Goal: Information Seeking & Learning: Learn about a topic

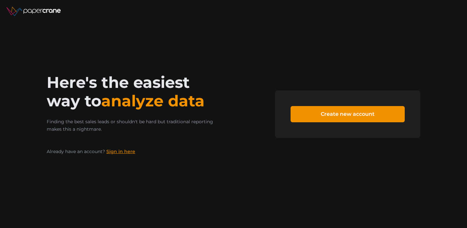
click at [120, 150] on link "Sign in here" at bounding box center [120, 151] width 29 height 6
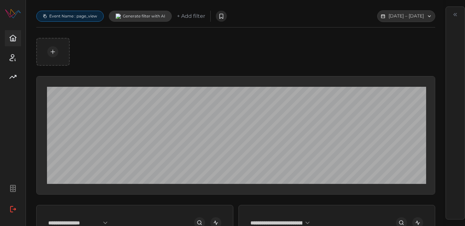
click at [189, 15] on p "+ Add filter" at bounding box center [191, 16] width 28 height 8
click at [197, 17] on p "+ Add filter" at bounding box center [191, 16] width 28 height 8
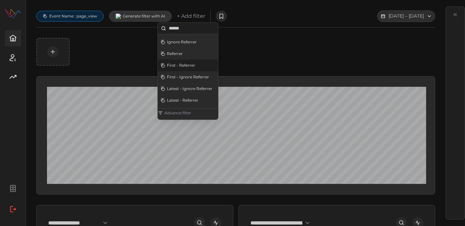
type input "******"
click at [198, 63] on div "First - Referrer" at bounding box center [188, 66] width 60 height 12
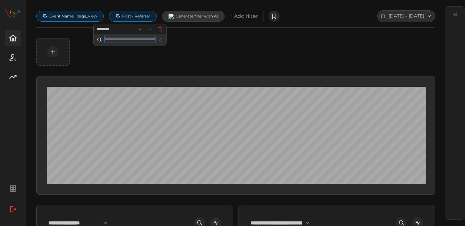
click at [132, 40] on input "text" at bounding box center [130, 39] width 51 height 6
type input "**********"
click at [153, 30] on icon "button" at bounding box center [150, 29] width 5 height 5
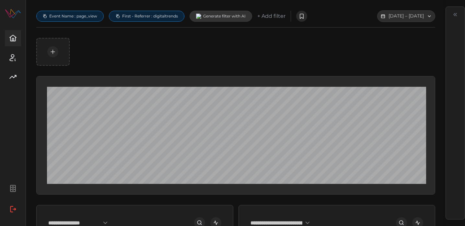
click at [164, 16] on span "First - Referrer : digitaltrends" at bounding box center [150, 16] width 56 height 5
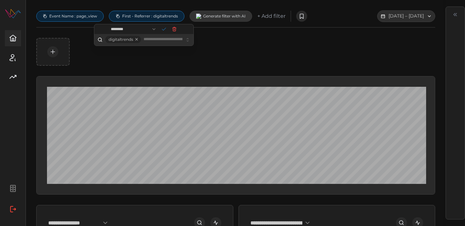
click at [137, 41] on button "button" at bounding box center [137, 39] width 8 height 7
click at [139, 41] on input "text" at bounding box center [144, 39] width 51 height 6
type input "*******"
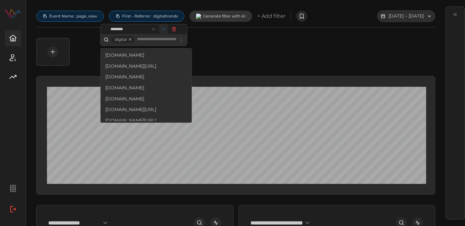
click at [166, 31] on icon "button" at bounding box center [163, 29] width 5 height 5
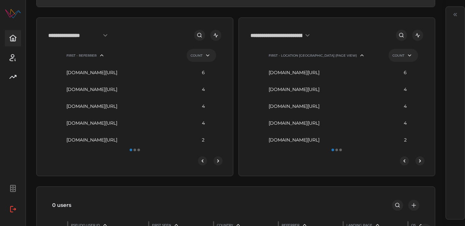
scroll to position [188, 0]
click at [216, 163] on icon "next-page" at bounding box center [218, 160] width 5 height 5
click at [219, 163] on icon "next-page" at bounding box center [218, 160] width 5 height 5
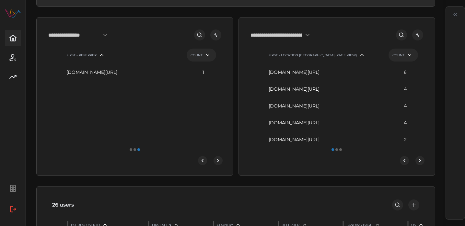
click at [205, 163] on icon "previous-page" at bounding box center [202, 160] width 5 height 5
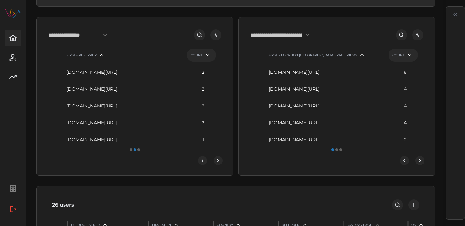
click at [205, 163] on icon "previous-page" at bounding box center [202, 160] width 5 height 5
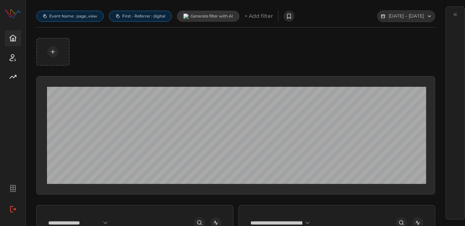
click at [150, 16] on span "First - Referrer : digital" at bounding box center [143, 16] width 43 height 5
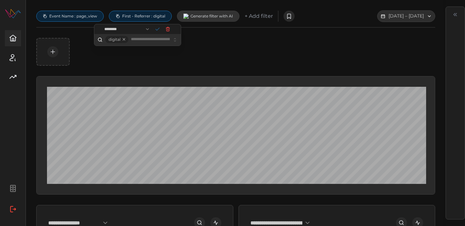
click at [124, 39] on button "button" at bounding box center [124, 39] width 8 height 7
click at [171, 31] on icon "button" at bounding box center [167, 29] width 5 height 5
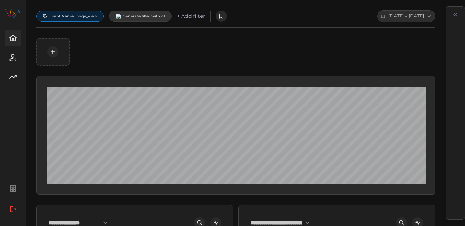
click at [194, 14] on p "+ Add filter" at bounding box center [191, 16] width 28 height 8
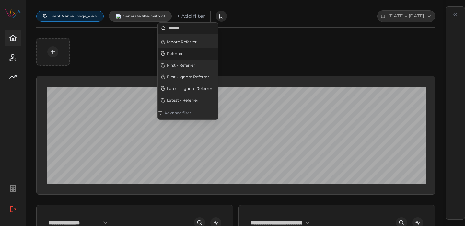
click at [196, 54] on div "Referrer" at bounding box center [188, 54] width 60 height 12
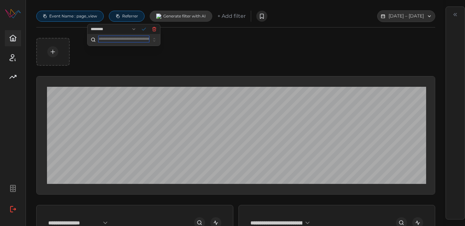
click at [134, 37] on input "text" at bounding box center [124, 39] width 51 height 6
type input "**********"
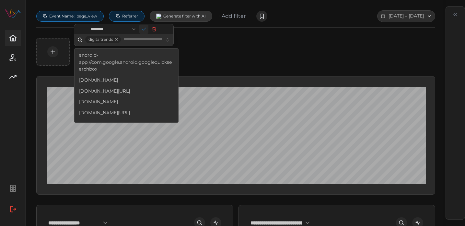
click at [147, 31] on icon "button" at bounding box center [143, 29] width 5 height 5
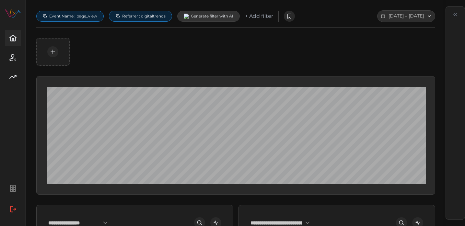
click at [83, 12] on span "Event Name : page_view" at bounding box center [70, 16] width 60 height 10
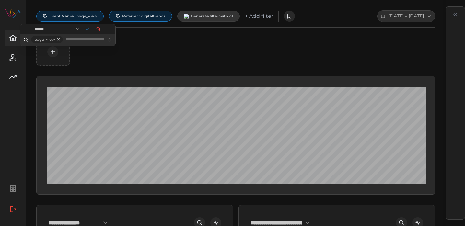
click at [58, 39] on button "button" at bounding box center [59, 39] width 8 height 7
click at [100, 30] on icon "button" at bounding box center [98, 29] width 4 height 4
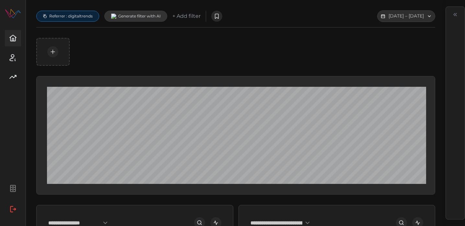
click at [80, 14] on span "Referrer : digitaltrends" at bounding box center [70, 16] width 43 height 5
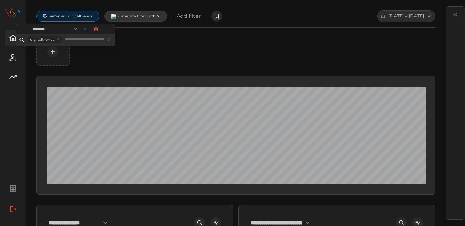
click at [229, 57] on div at bounding box center [235, 52] width 399 height 28
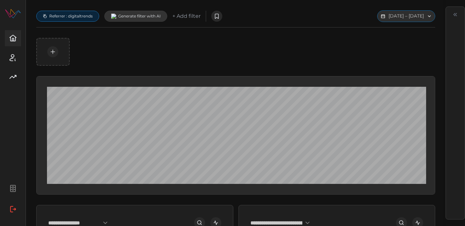
click at [377, 22] on button "Sep 19 2025 – Sep 26 2025" at bounding box center [406, 16] width 58 height 12
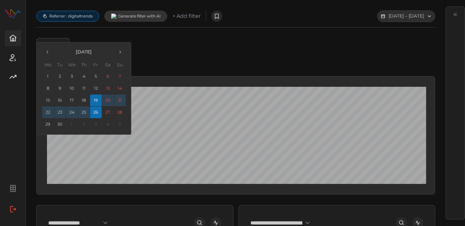
click at [49, 57] on button "button" at bounding box center [48, 52] width 12 height 12
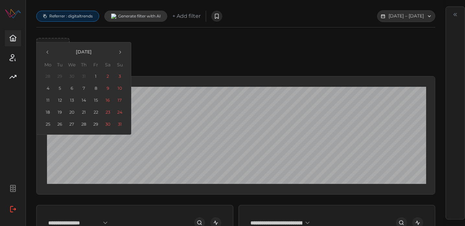
click at [83, 122] on button "28" at bounding box center [84, 125] width 12 height 12
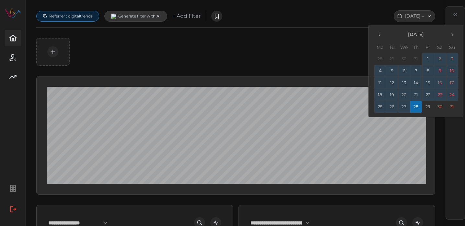
click at [449, 36] on button "button" at bounding box center [452, 35] width 12 height 12
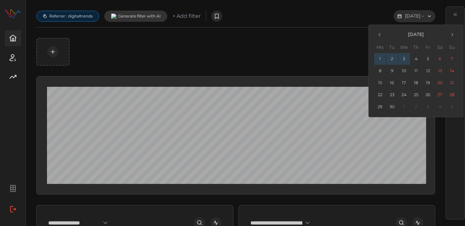
click at [407, 58] on button "3" at bounding box center [404, 59] width 12 height 12
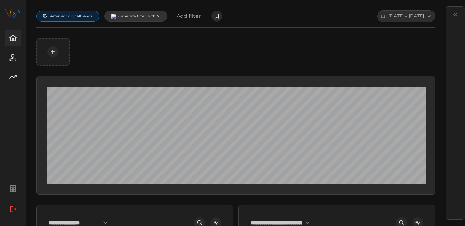
click at [86, 16] on span "Referrer : digitaltrends" at bounding box center [70, 16] width 43 height 5
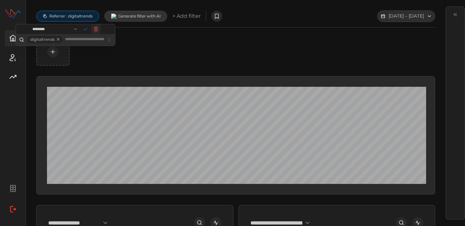
click at [98, 26] on span "button" at bounding box center [95, 29] width 8 height 8
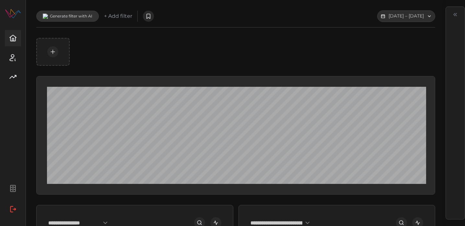
click at [123, 15] on p "+ Add filter" at bounding box center [118, 16] width 28 height 8
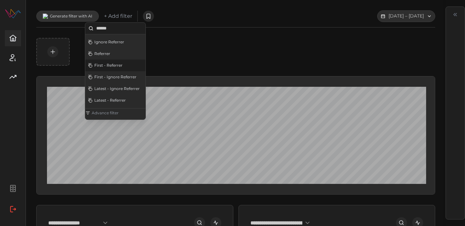
click at [119, 67] on p "First - Referrer" at bounding box center [108, 65] width 28 height 5
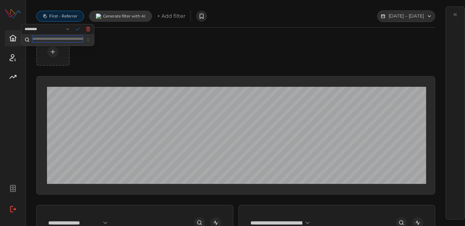
click at [63, 37] on input "text" at bounding box center [57, 39] width 51 height 6
type input "*******"
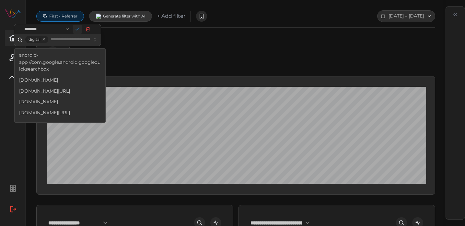
click at [80, 30] on icon "button" at bounding box center [77, 29] width 5 height 5
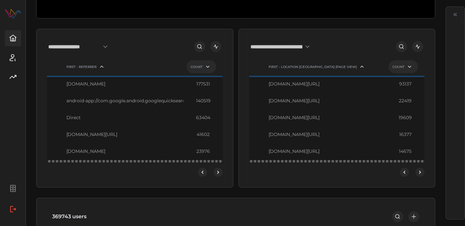
scroll to position [179, 0]
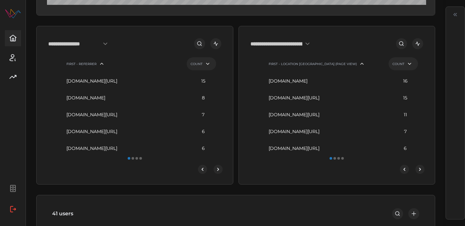
click at [218, 172] on icon "next-page" at bounding box center [218, 169] width 5 height 5
click at [200, 174] on span "previous-page" at bounding box center [202, 169] width 8 height 8
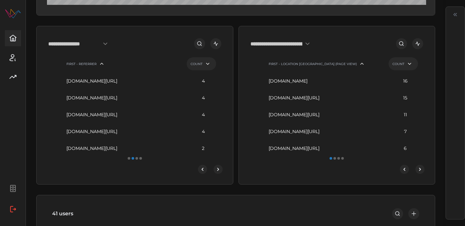
click at [200, 174] on span "previous-page" at bounding box center [202, 169] width 8 height 8
click at [106, 50] on input "**********" at bounding box center [79, 44] width 63 height 12
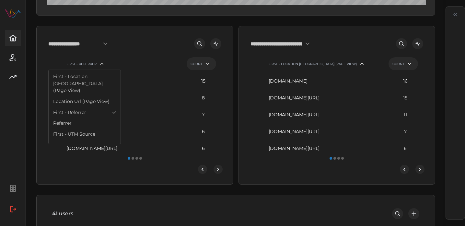
click at [88, 118] on div "Referrer" at bounding box center [84, 123] width 69 height 11
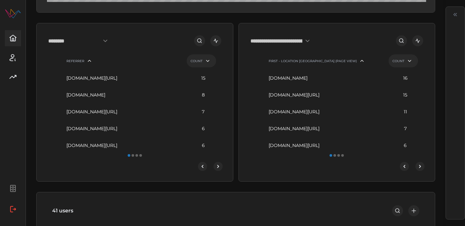
scroll to position [184, 0]
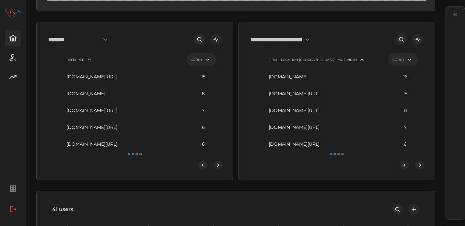
click at [219, 167] on icon "next-page" at bounding box center [218, 165] width 2 height 3
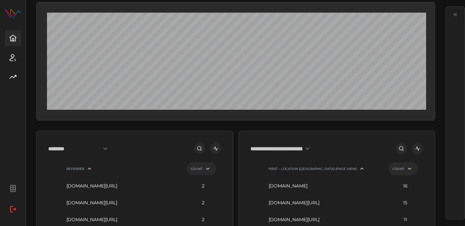
scroll to position [0, 0]
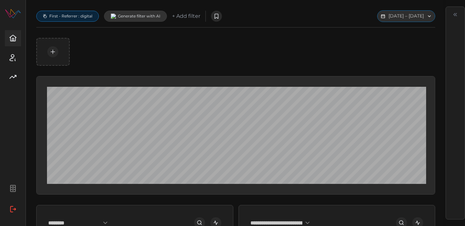
click at [377, 22] on button "Aug 28 2025 – Sep 03 2025" at bounding box center [406, 16] width 58 height 12
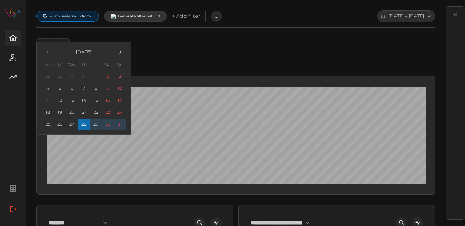
click at [106, 125] on button "30" at bounding box center [108, 125] width 12 height 12
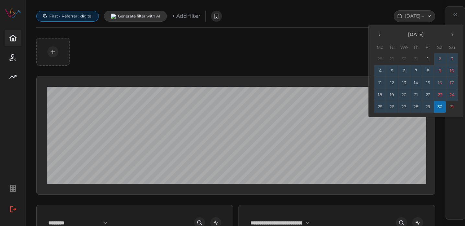
click at [453, 37] on icon "button" at bounding box center [452, 34] width 5 height 5
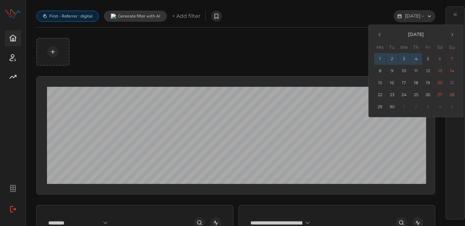
click at [421, 59] on button "4" at bounding box center [416, 59] width 12 height 12
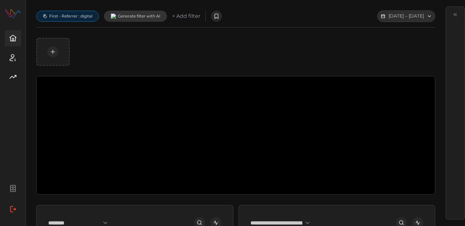
click at [76, 14] on span "First - Referrer : digital" at bounding box center [70, 16] width 43 height 5
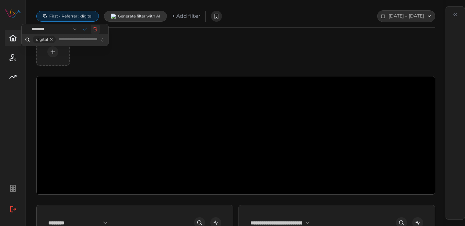
click at [98, 30] on icon "button" at bounding box center [95, 29] width 5 height 5
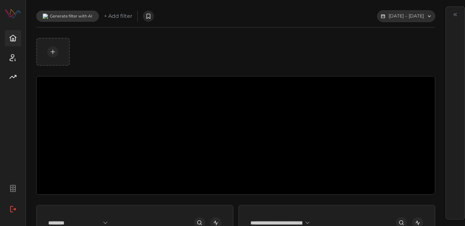
click at [123, 15] on p "+ Add filter" at bounding box center [118, 16] width 28 height 8
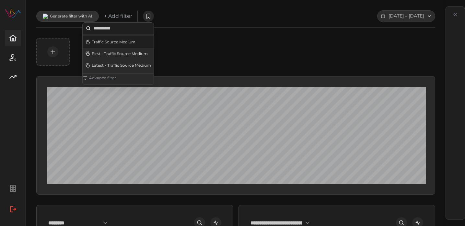
type input "**********"
click at [133, 42] on p "Traffic Source Medium" at bounding box center [114, 42] width 44 height 5
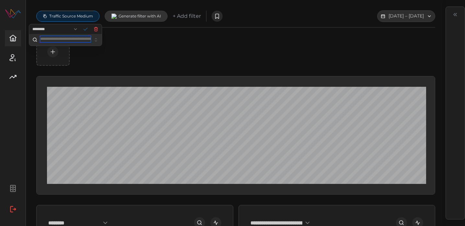
click at [74, 39] on input "text" at bounding box center [65, 39] width 51 height 6
type input "**********"
click at [89, 32] on span "button" at bounding box center [85, 29] width 8 height 8
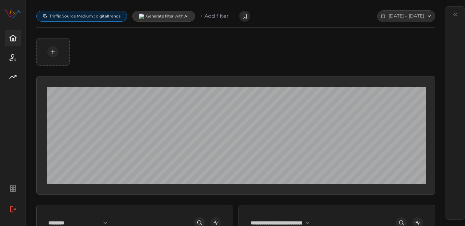
scroll to position [3, 0]
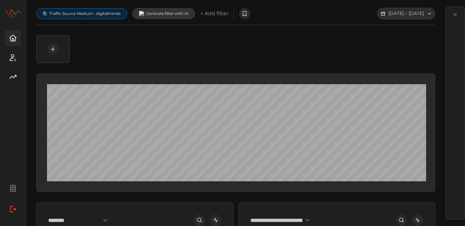
click at [86, 10] on span "Traffic Source Medium : digitaltrends" at bounding box center [81, 13] width 83 height 10
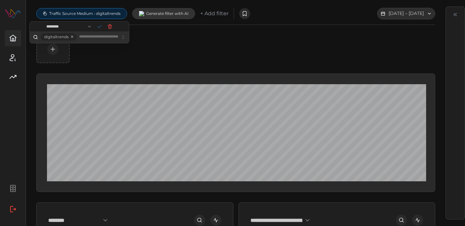
click at [208, 14] on p "+ Add filter" at bounding box center [214, 14] width 28 height 8
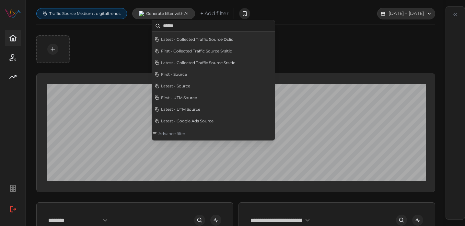
scroll to position [0, 0]
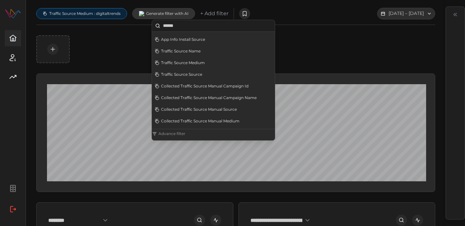
type input "******"
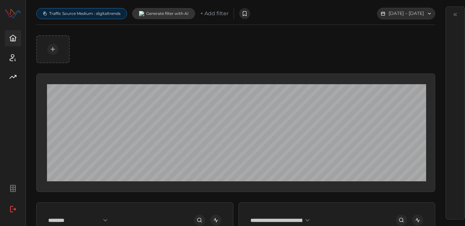
click at [113, 8] on span "Traffic Source Medium : digitaltrends" at bounding box center [81, 13] width 83 height 10
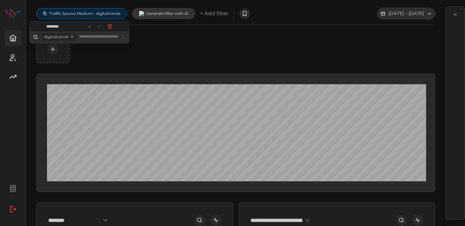
click at [100, 12] on span "Traffic Source Medium : digitaltrends" at bounding box center [84, 13] width 71 height 5
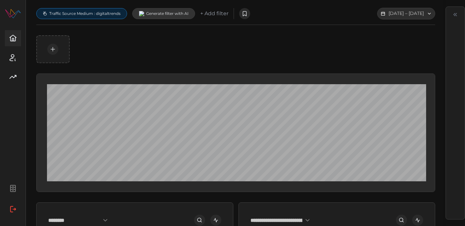
click at [100, 12] on span "Traffic Source Medium : digitaltrends" at bounding box center [84, 13] width 71 height 5
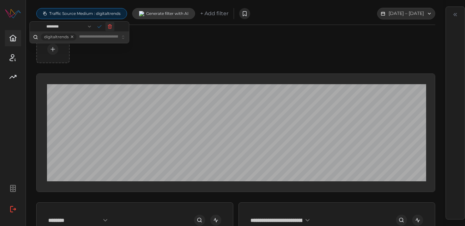
click at [113, 29] on icon "button" at bounding box center [109, 26] width 5 height 5
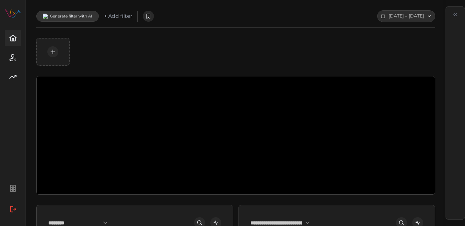
click at [122, 18] on p "+ Add filter" at bounding box center [118, 16] width 28 height 8
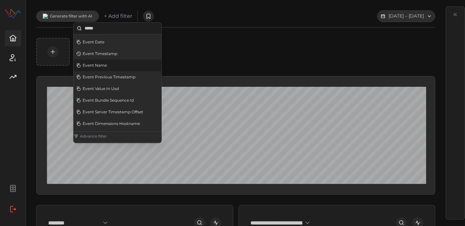
type input "*****"
click at [126, 64] on div "Event Name" at bounding box center [118, 66] width 88 height 12
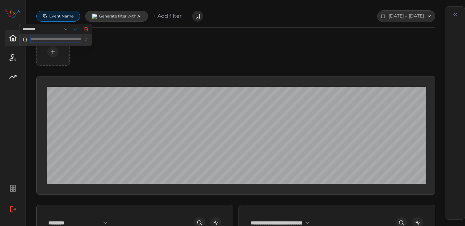
click at [59, 38] on input "text" at bounding box center [55, 39] width 51 height 6
click at [51, 27] on input "********" at bounding box center [44, 29] width 51 height 10
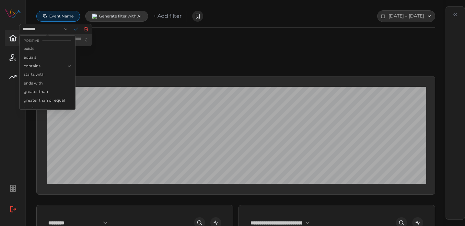
click at [46, 57] on div "equals" at bounding box center [47, 57] width 53 height 9
type input "******"
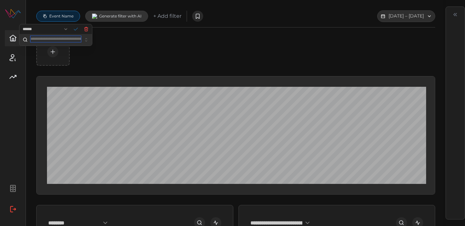
click at [54, 43] on div at bounding box center [55, 40] width 73 height 12
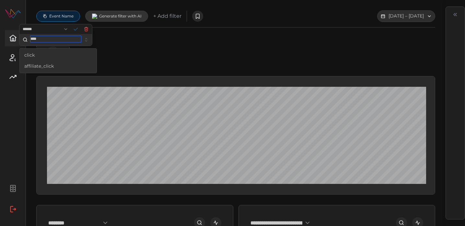
type input "*****"
click at [65, 56] on div "click" at bounding box center [58, 55] width 74 height 11
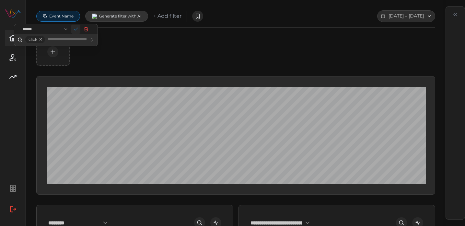
click at [78, 30] on icon "button" at bounding box center [75, 29] width 5 height 5
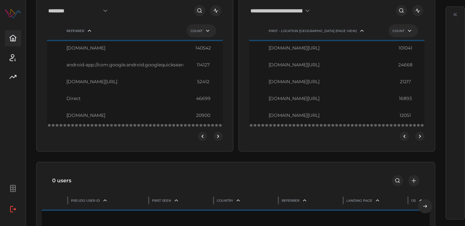
scroll to position [213, 0]
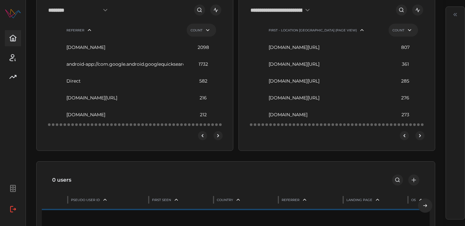
click at [216, 12] on icon "open dashboard" at bounding box center [216, 10] width 5 height 5
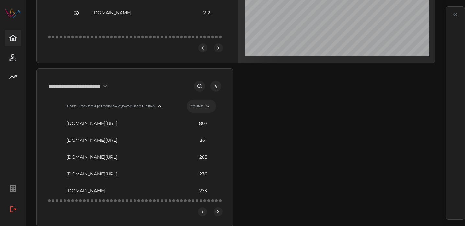
scroll to position [316, 0]
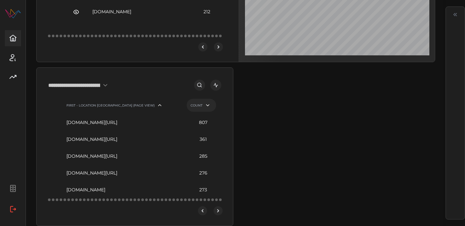
click at [89, 91] on input "**********" at bounding box center [79, 85] width 63 height 12
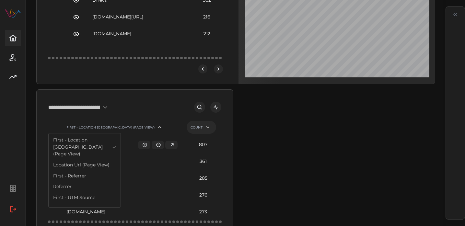
scroll to position [288, 0]
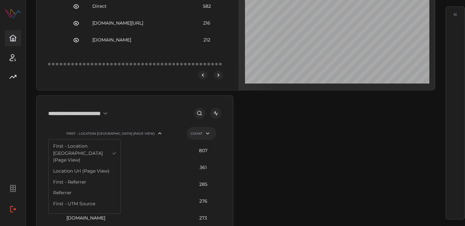
click at [100, 168] on span "Location Url (Page View)" at bounding box center [81, 171] width 56 height 7
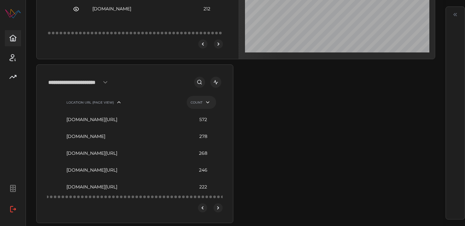
scroll to position [319, 0]
click at [215, 84] on icon "open dashboard" at bounding box center [216, 82] width 5 height 5
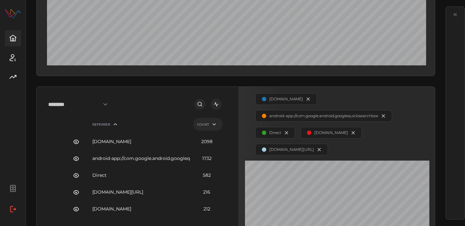
scroll to position [0, 0]
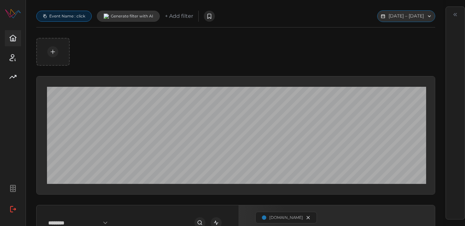
click at [377, 22] on button "Aug 30 2025 – Sep 04 2025" at bounding box center [406, 16] width 58 height 12
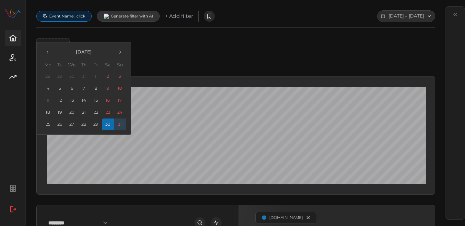
click at [120, 51] on icon "button" at bounding box center [119, 52] width 5 height 5
click at [72, 100] on button "17" at bounding box center [72, 101] width 12 height 12
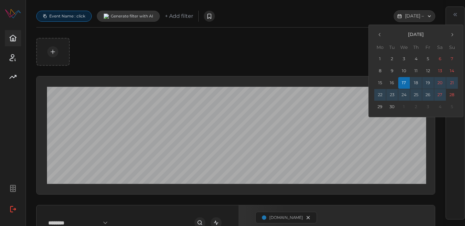
click at [437, 95] on button "27" at bounding box center [440, 95] width 12 height 12
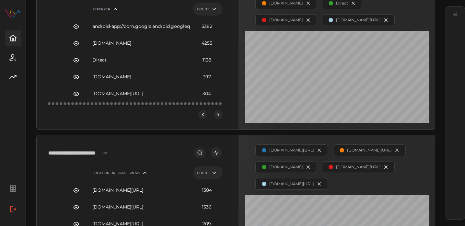
scroll to position [227, 0]
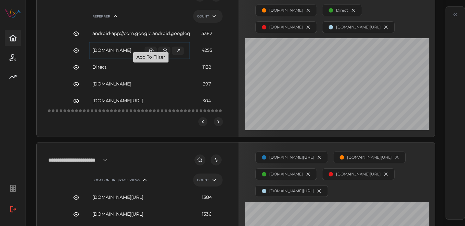
click at [152, 53] on icon "button" at bounding box center [151, 50] width 4 height 4
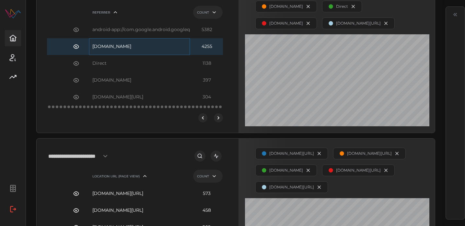
scroll to position [231, 0]
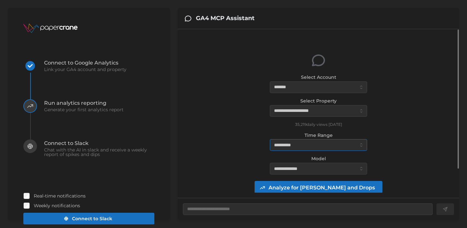
click at [314, 148] on input "**********" at bounding box center [318, 145] width 97 height 12
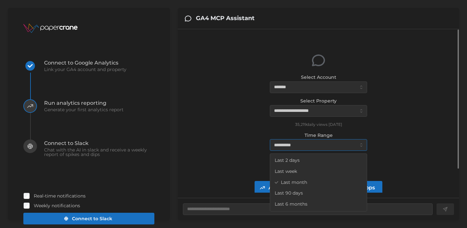
click at [314, 148] on input "**********" at bounding box center [318, 145] width 97 height 12
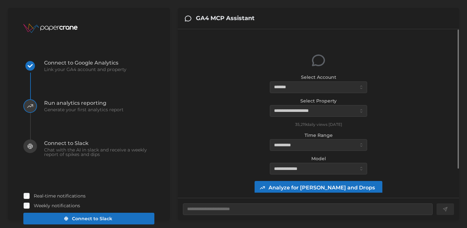
click at [304, 185] on span "Analyze for Spikes and Drops" at bounding box center [321, 187] width 106 height 13
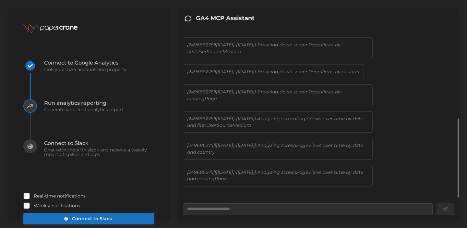
scroll to position [178, 0]
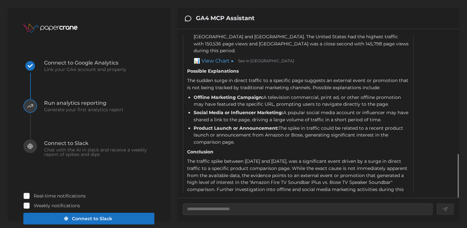
type textarea "*"
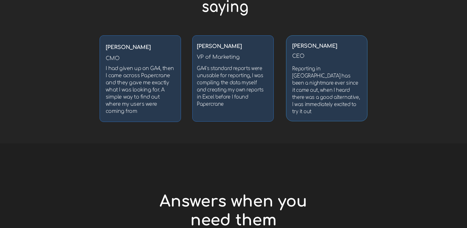
scroll to position [1475, 0]
